Goal: Task Accomplishment & Management: Use online tool/utility

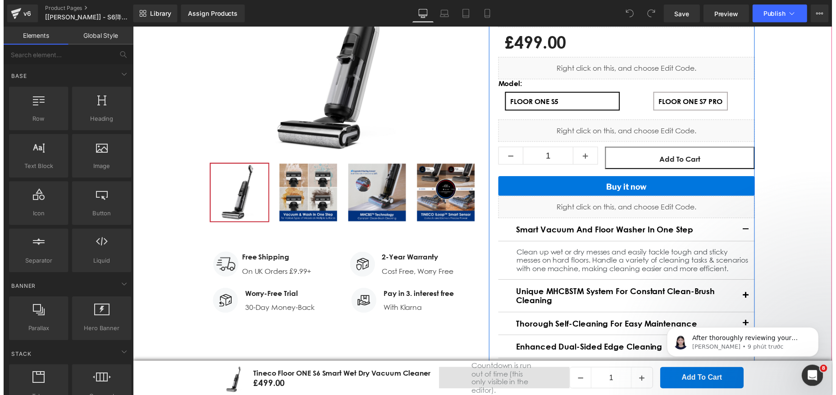
scroll to position [45, 0]
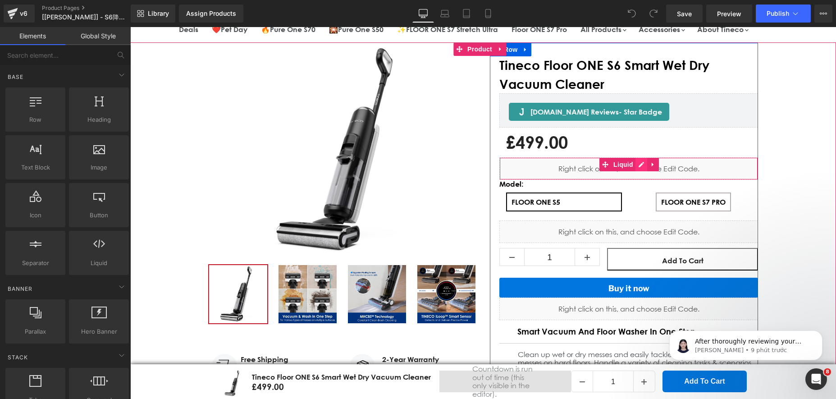
click at [633, 166] on div "Liquid" at bounding box center [628, 168] width 259 height 23
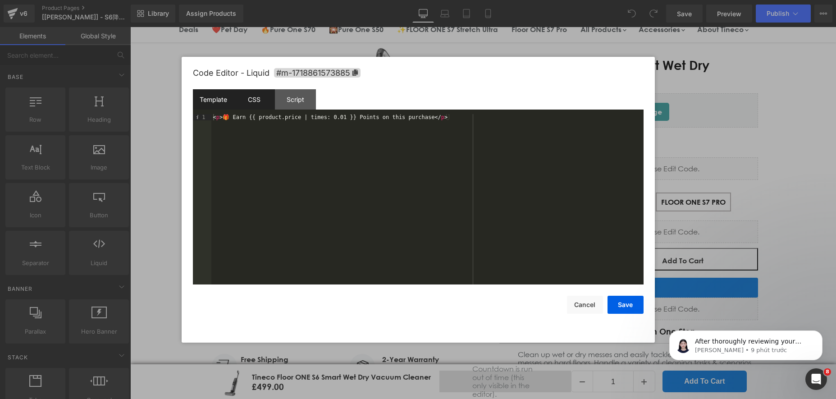
click at [264, 94] on div "CSS" at bounding box center [254, 99] width 41 height 20
click at [294, 95] on div "Script" at bounding box center [295, 99] width 41 height 20
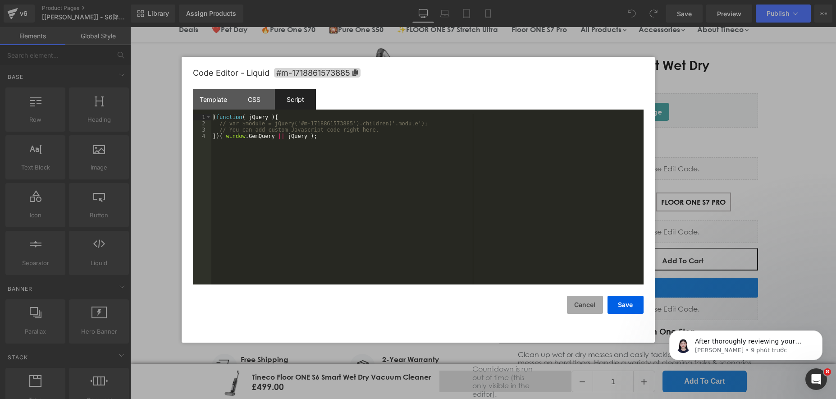
click at [591, 300] on button "Cancel" at bounding box center [585, 305] width 36 height 18
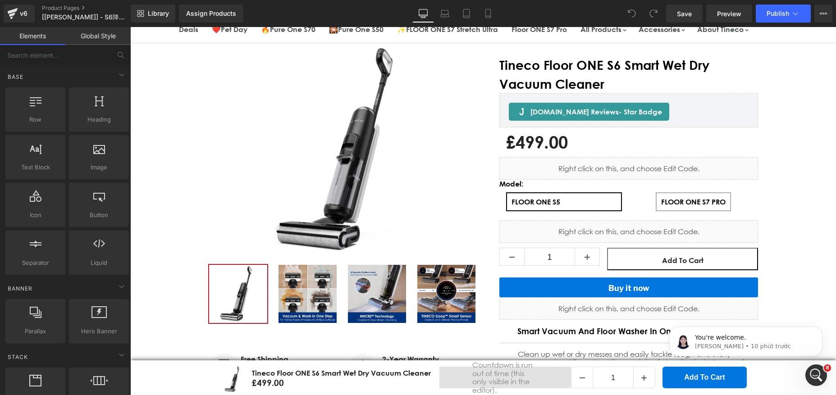
scroll to position [0, 0]
